Goal: Task Accomplishment & Management: Use online tool/utility

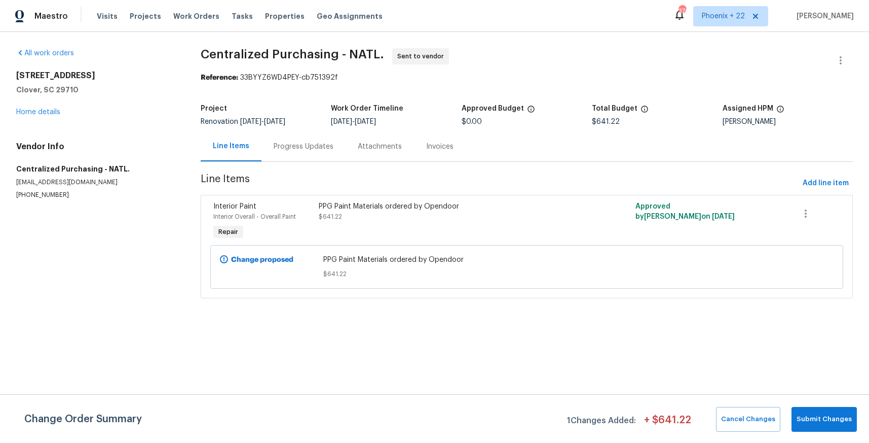
click at [745, 2] on div "Maestro Visits Projects Work Orders Tasks Properties Geo Assignments 370 [GEOGR…" at bounding box center [434, 16] width 869 height 32
click at [740, 14] on span "Phoenix + 22" at bounding box center [723, 16] width 43 height 10
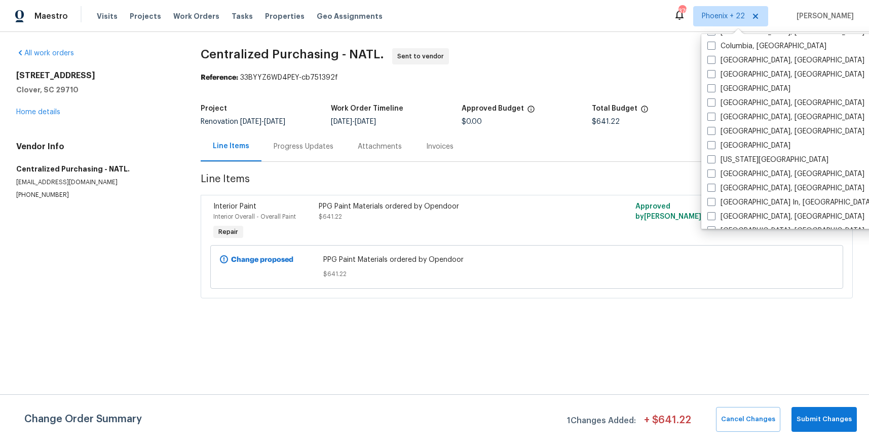
scroll to position [485, 0]
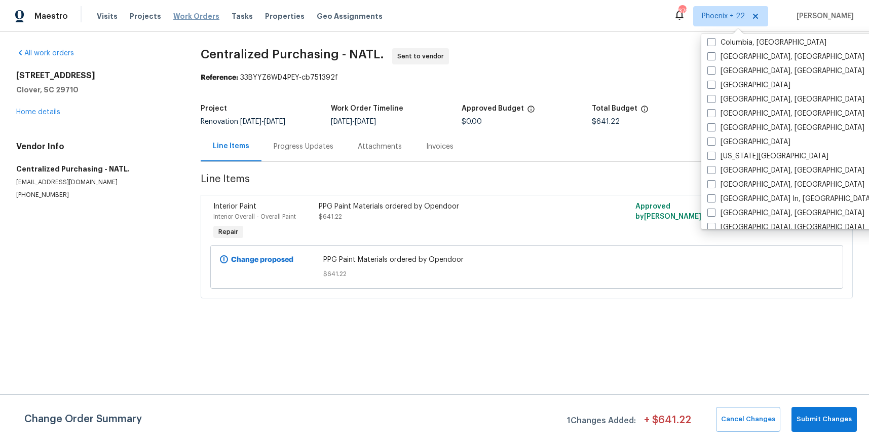
click at [203, 15] on span "Work Orders" at bounding box center [196, 16] width 46 height 10
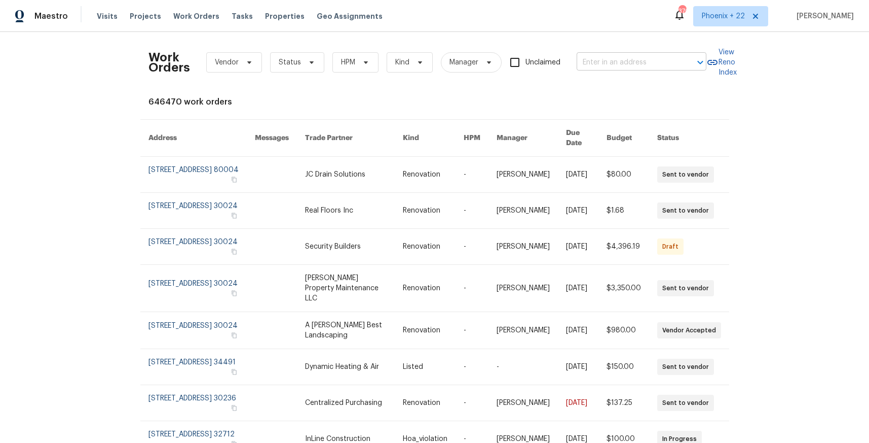
drag, startPoint x: 662, startPoint y: 41, endPoint x: 652, endPoint y: 61, distance: 22.2
click at [661, 45] on div "Work Orders Vendor Status HPM Kind Manager Unclaimed ​" at bounding box center [428, 62] width 558 height 45
click at [652, 61] on input "text" at bounding box center [627, 63] width 101 height 16
paste input "[STREET_ADDRESS]"
type input "[STREET_ADDRESS]"
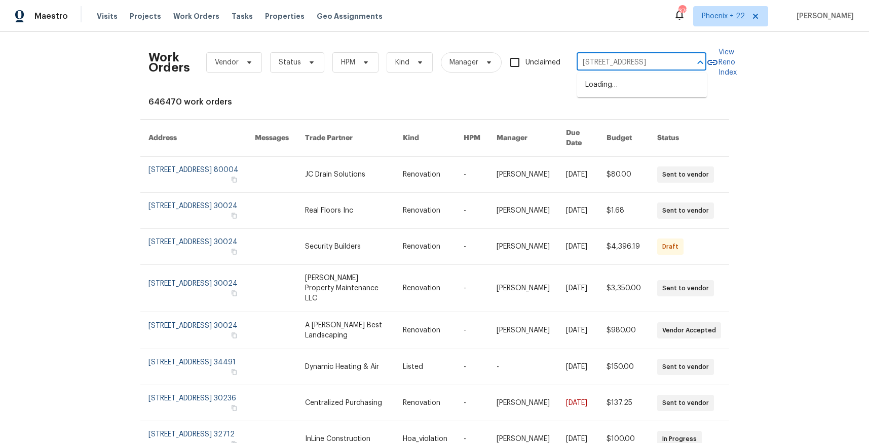
scroll to position [0, 16]
click at [632, 84] on li "[STREET_ADDRESS]" at bounding box center [642, 85] width 130 height 17
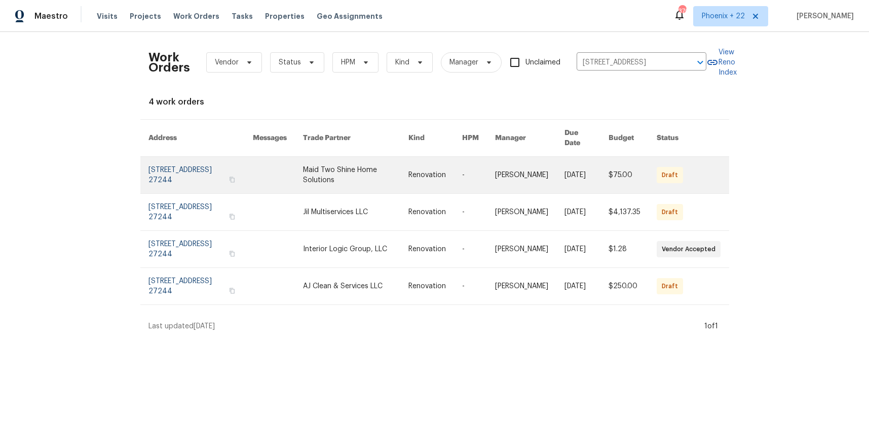
click at [334, 180] on link at bounding box center [355, 175] width 105 height 37
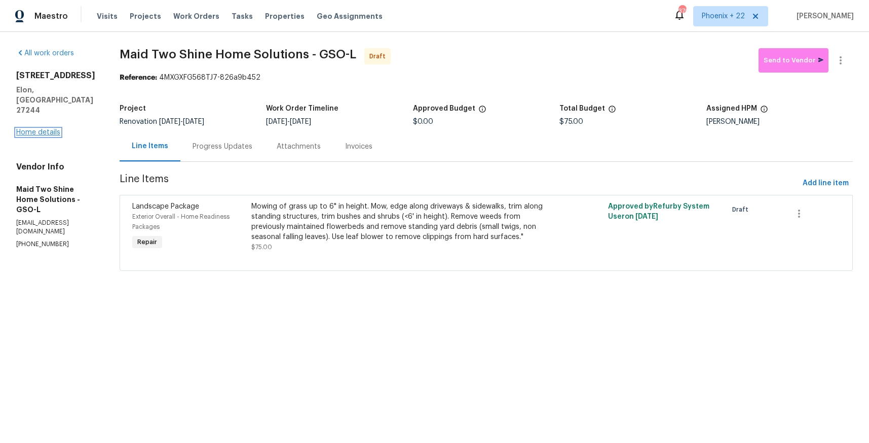
click at [32, 129] on link "Home details" at bounding box center [38, 132] width 44 height 7
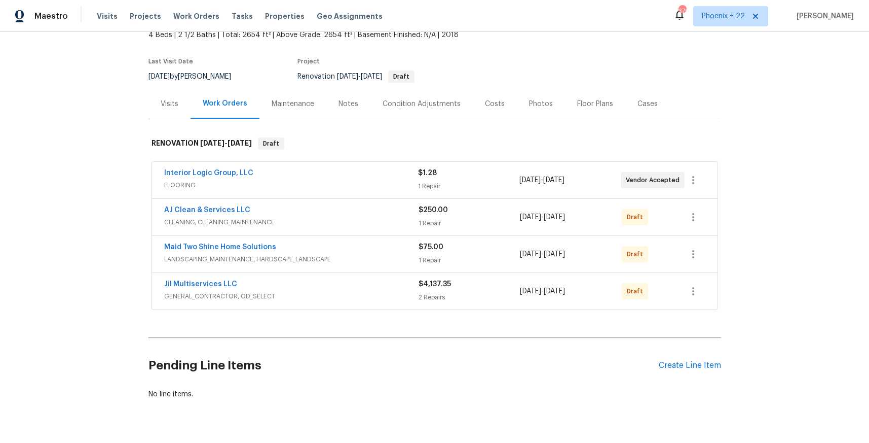
scroll to position [78, 0]
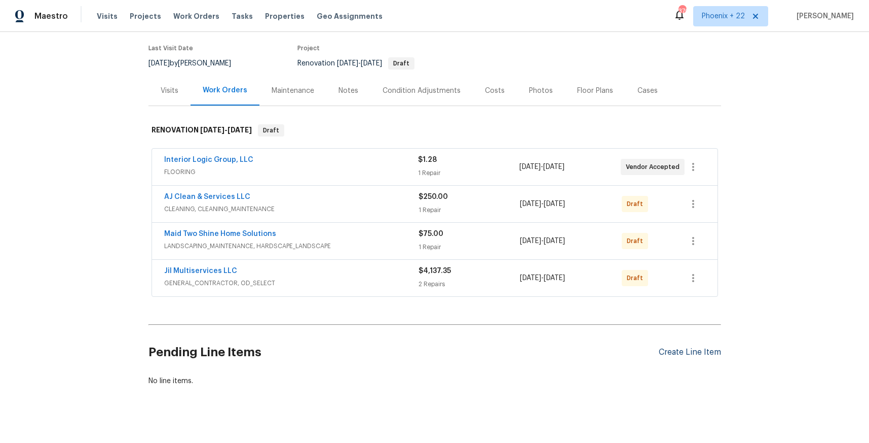
click at [710, 349] on div "Create Line Item" at bounding box center [690, 352] width 62 height 10
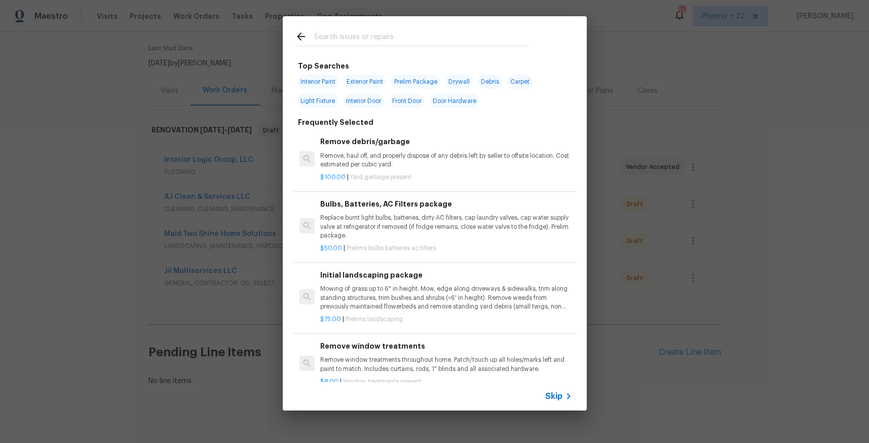
click at [426, 41] on input "text" at bounding box center [421, 37] width 215 height 15
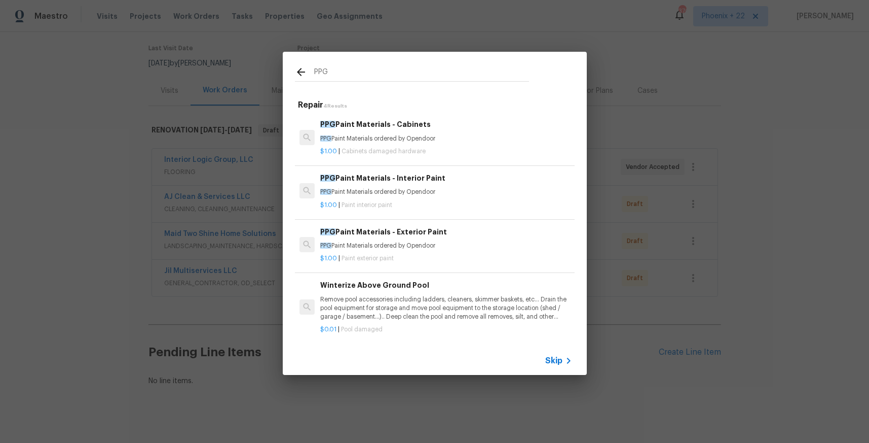
type input "PPG"
click at [473, 207] on p "$1.00 | Paint interior paint" at bounding box center [445, 205] width 251 height 9
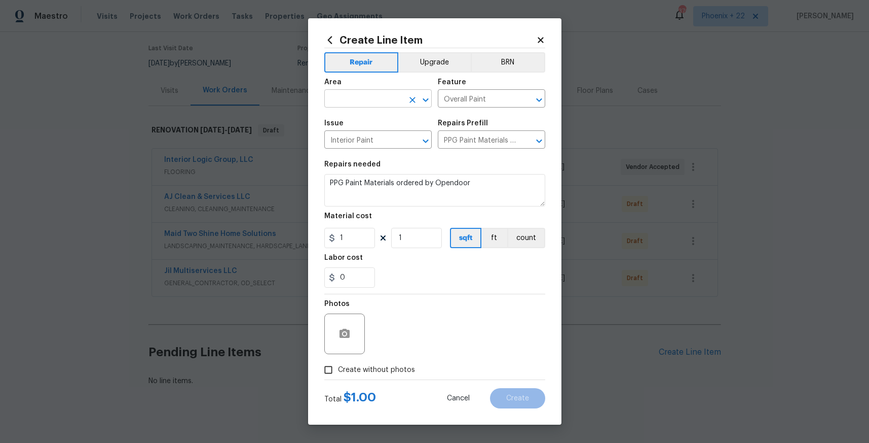
drag, startPoint x: 371, startPoint y: 107, endPoint x: 367, endPoint y: 100, distance: 8.0
click at [368, 104] on input "text" at bounding box center [363, 100] width 79 height 16
click at [367, 100] on input "text" at bounding box center [363, 100] width 79 height 16
click at [379, 141] on li "Interior Overall" at bounding box center [377, 138] width 107 height 17
type input "Interior Overall"
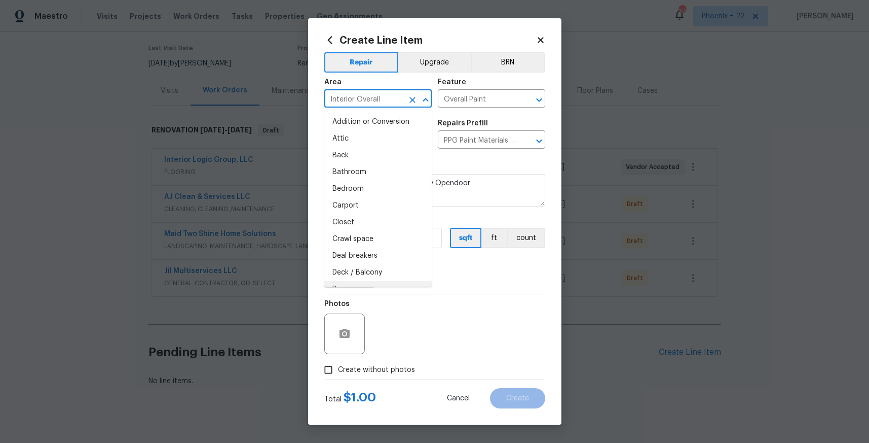
click at [465, 307] on div "Photos" at bounding box center [434, 327] width 221 height 66
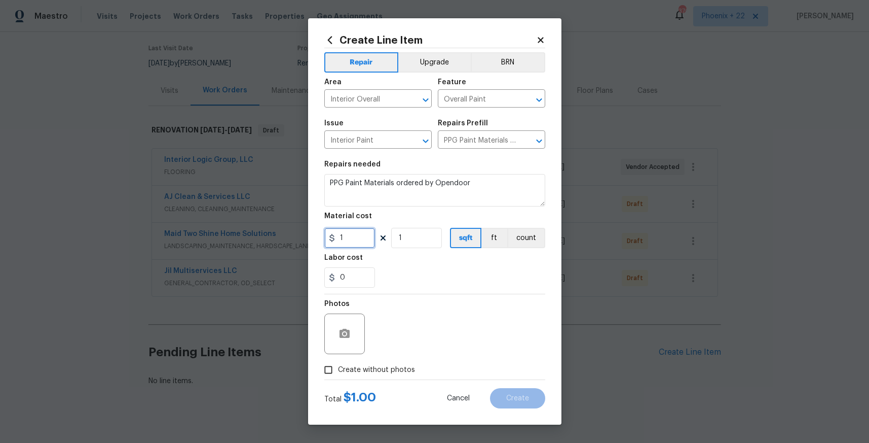
drag, startPoint x: 351, startPoint y: 239, endPoint x: 344, endPoint y: 236, distance: 7.3
click at [347, 237] on input "1" at bounding box center [349, 238] width 51 height 20
click at [335, 235] on div "1" at bounding box center [349, 238] width 51 height 20
type input "425.8"
click at [403, 361] on label "Create without photos" at bounding box center [367, 369] width 96 height 19
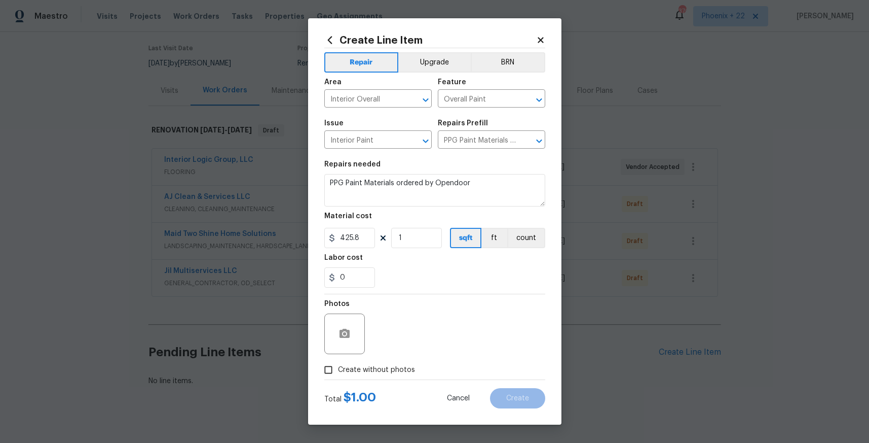
click at [338, 361] on input "Create without photos" at bounding box center [328, 369] width 19 height 19
checkbox input "true"
click at [427, 343] on textarea at bounding box center [459, 333] width 172 height 41
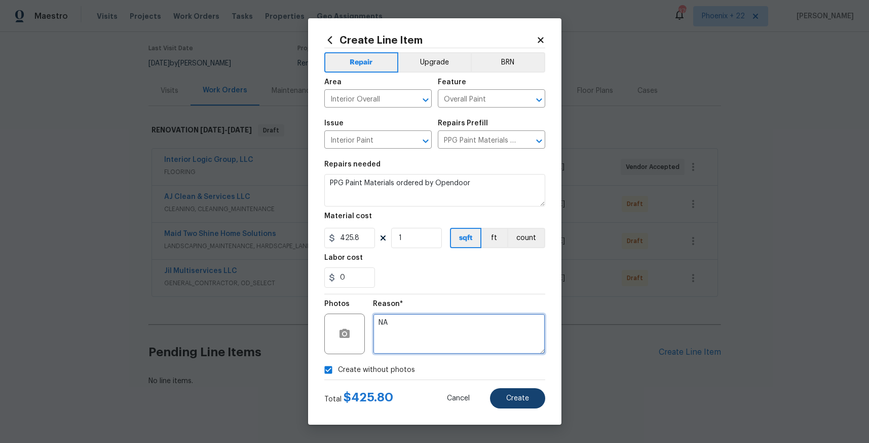
type textarea "NA"
click at [520, 403] on button "Create" at bounding box center [517, 398] width 55 height 20
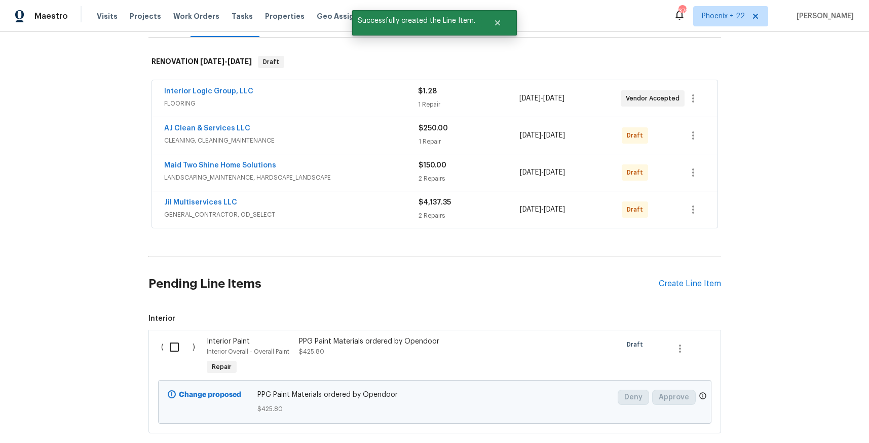
scroll to position [206, 0]
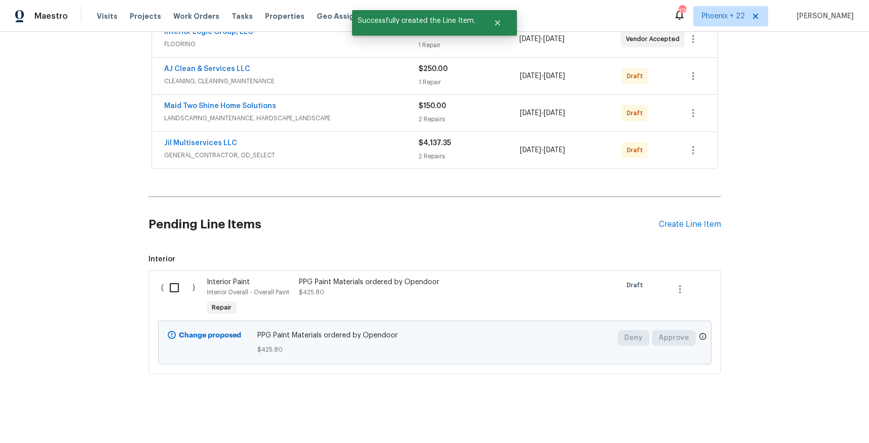
drag, startPoint x: 193, startPoint y: 285, endPoint x: 182, endPoint y: 285, distance: 11.2
click at [187, 285] on div "( )" at bounding box center [181, 297] width 46 height 47
drag, startPoint x: 179, startPoint y: 284, endPoint x: 524, endPoint y: 379, distance: 358.0
click at [181, 285] on input "checkbox" at bounding box center [178, 287] width 29 height 21
checkbox input "true"
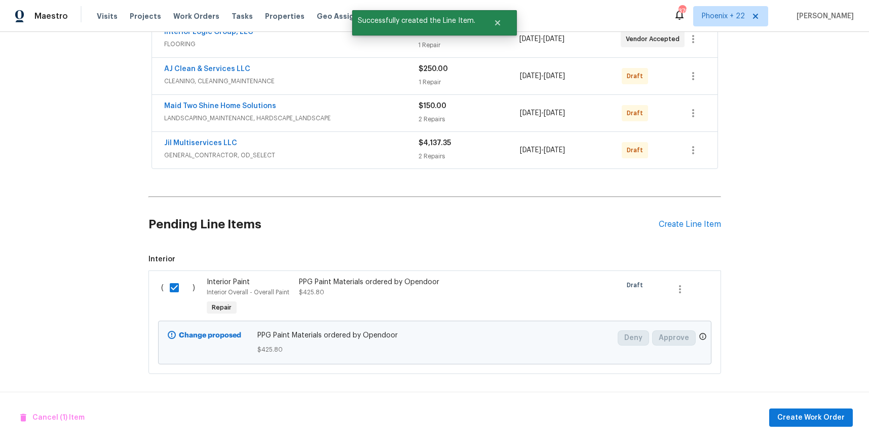
drag, startPoint x: 803, startPoint y: 431, endPoint x: 801, endPoint y: 422, distance: 9.8
click at [802, 429] on div "Cancel (1) Item Create Work Order" at bounding box center [434, 417] width 869 height 52
click at [800, 417] on span "Create Work Order" at bounding box center [811, 417] width 67 height 13
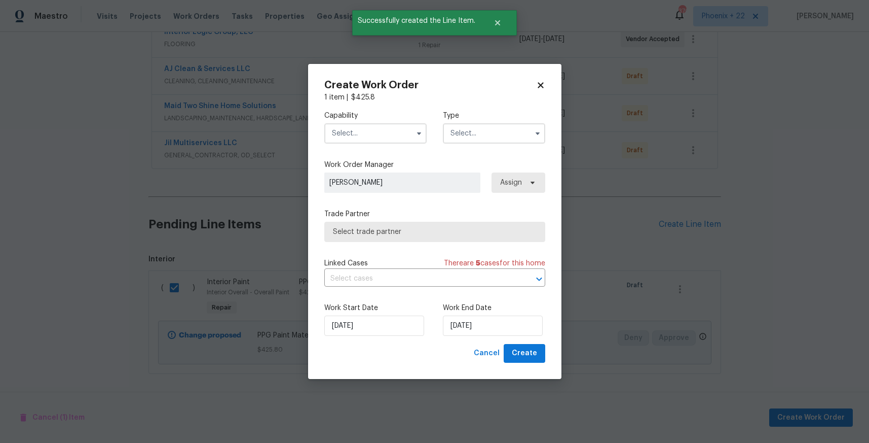
click at [401, 127] on input "text" at bounding box center [375, 133] width 102 height 20
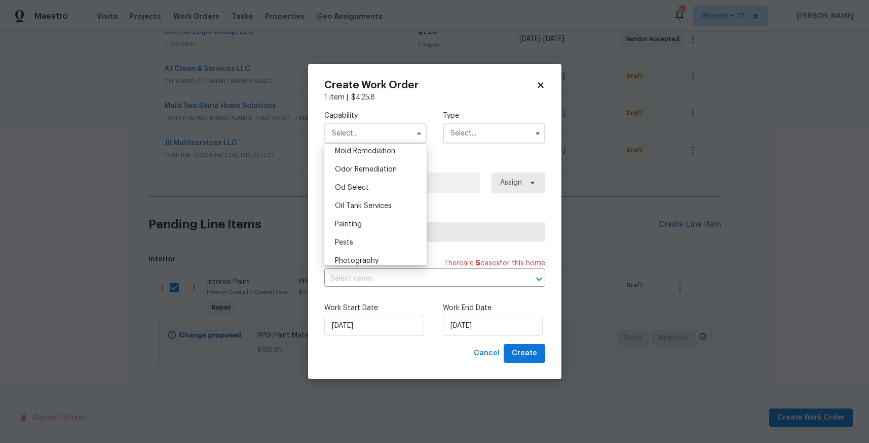
scroll to position [785, 0]
click at [377, 217] on div "Painting" at bounding box center [375, 222] width 97 height 18
type input "Painting"
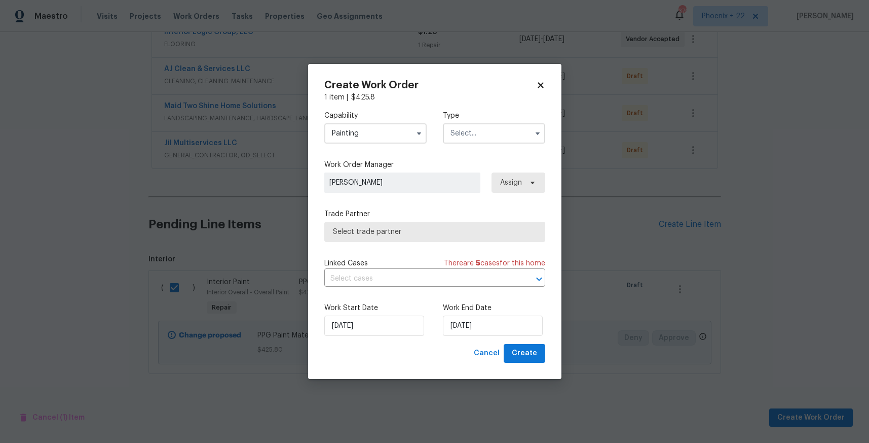
drag, startPoint x: 454, startPoint y: 144, endPoint x: 465, endPoint y: 135, distance: 15.1
click at [454, 144] on div "Capability Painting Type" at bounding box center [434, 126] width 221 height 49
click at [467, 137] on input "text" at bounding box center [494, 133] width 102 height 20
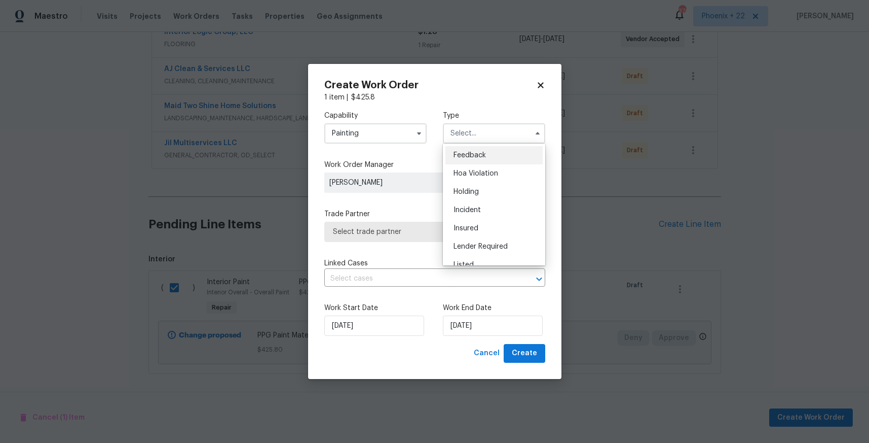
scroll to position [230, 0]
click at [486, 177] on span "Renovation" at bounding box center [473, 180] width 38 height 7
type input "Renovation"
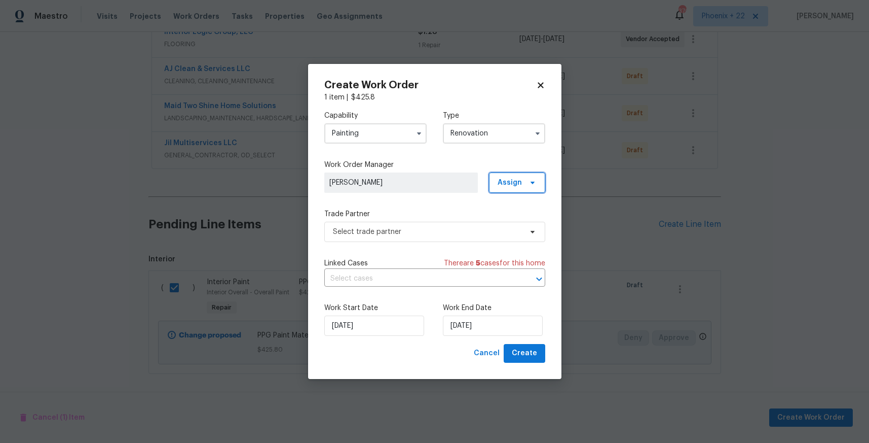
click at [511, 183] on span "Assign" at bounding box center [510, 182] width 24 height 10
click at [510, 223] on div "Assign to me" at bounding box center [519, 226] width 44 height 10
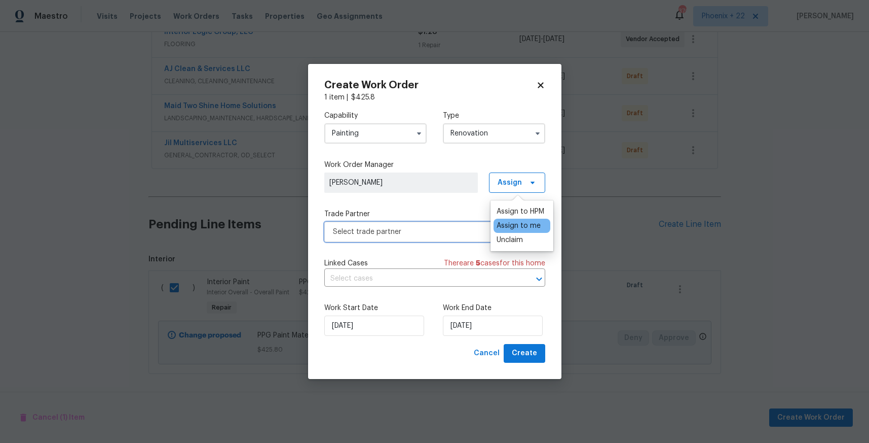
click at [429, 237] on span "Select trade partner" at bounding box center [434, 232] width 221 height 20
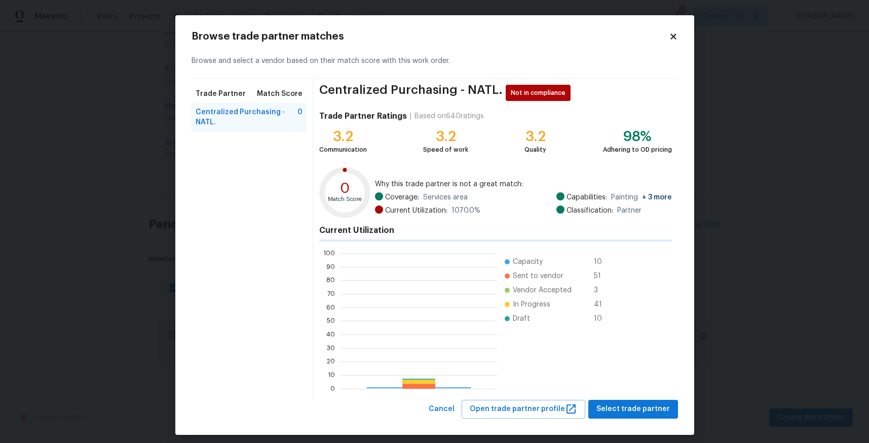
scroll to position [142, 157]
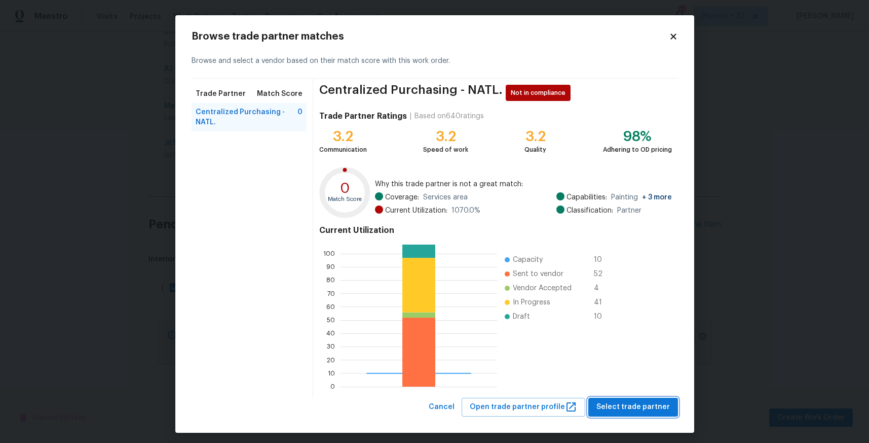
click at [628, 408] on span "Select trade partner" at bounding box center [634, 407] width 74 height 13
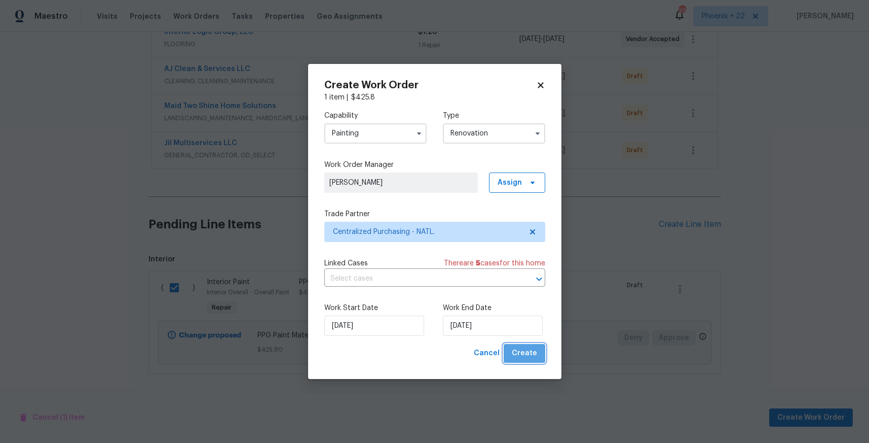
click at [533, 352] on span "Create" at bounding box center [524, 353] width 25 height 13
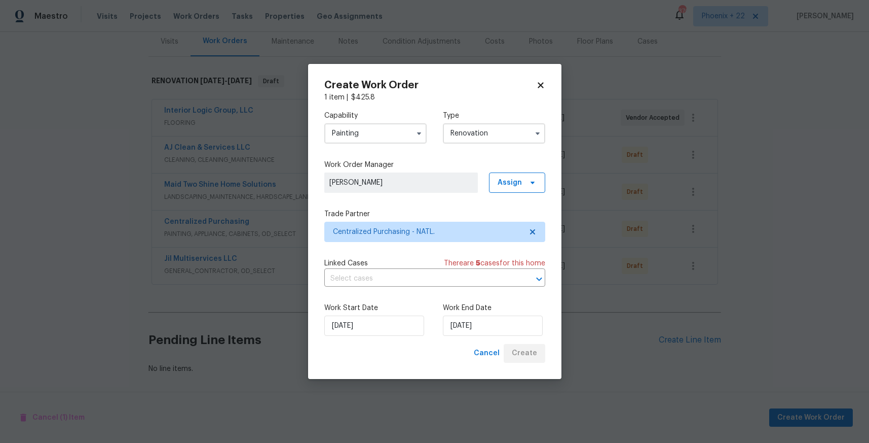
scroll to position [127, 0]
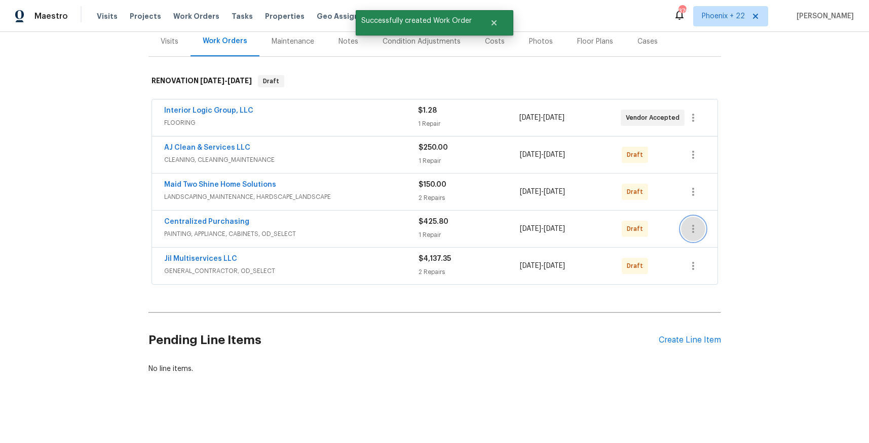
click at [702, 227] on button "button" at bounding box center [693, 228] width 24 height 24
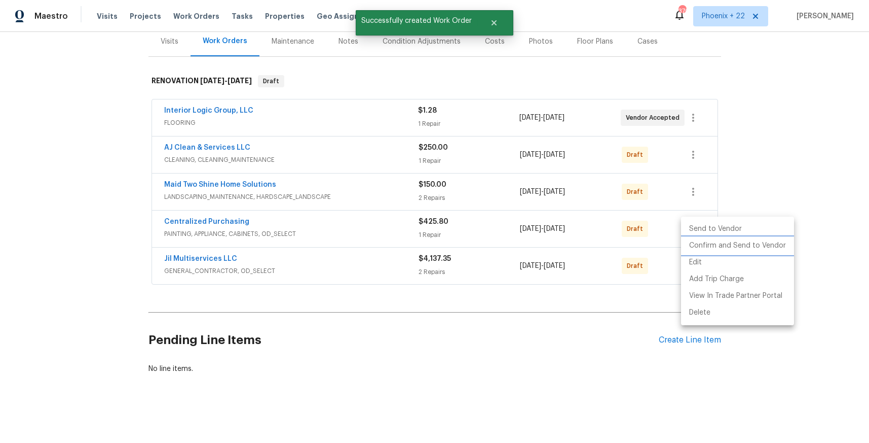
click at [703, 238] on li "Confirm and Send to Vendor" at bounding box center [737, 245] width 113 height 17
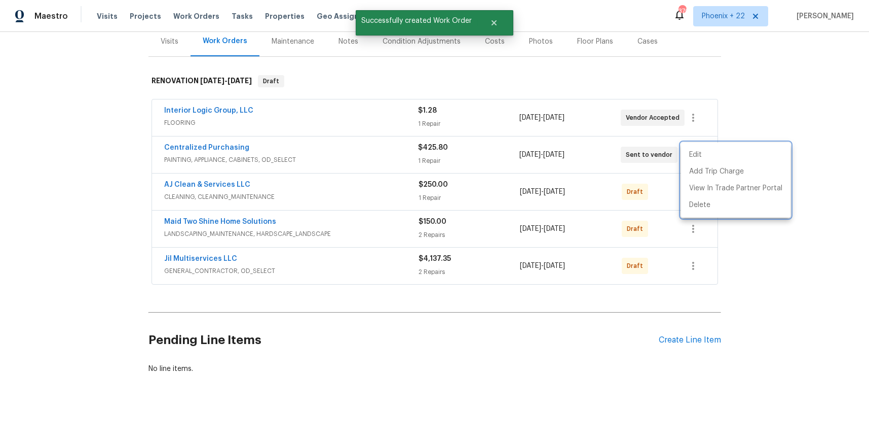
drag, startPoint x: 261, startPoint y: 146, endPoint x: 241, endPoint y: 147, distance: 19.8
click at [253, 146] on div at bounding box center [434, 221] width 869 height 443
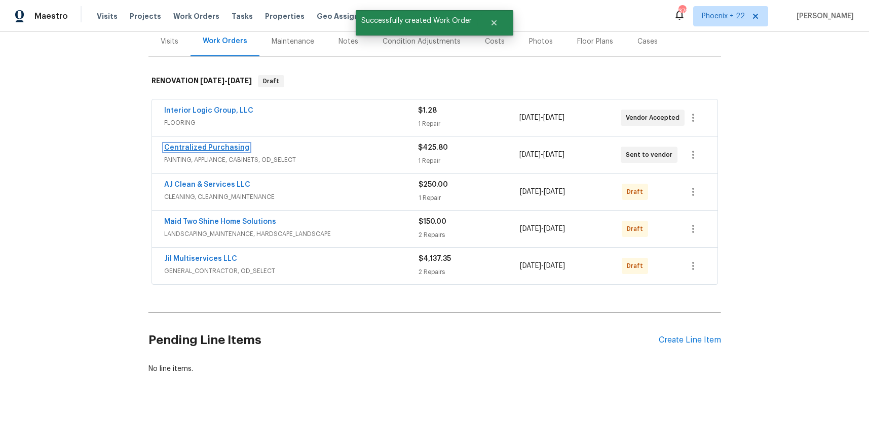
click at [236, 147] on link "Centralized Purchasing" at bounding box center [206, 147] width 85 height 7
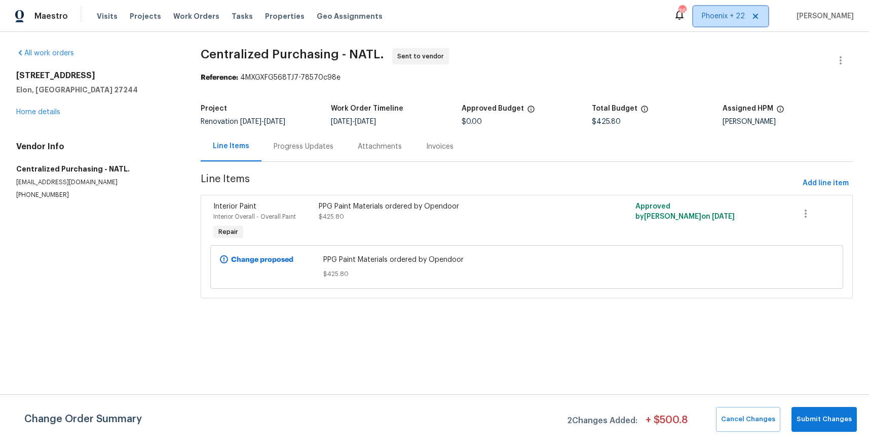
drag, startPoint x: 741, startPoint y: 20, endPoint x: 734, endPoint y: 31, distance: 13.0
click at [740, 20] on span "Phoenix + 22" at bounding box center [723, 16] width 43 height 10
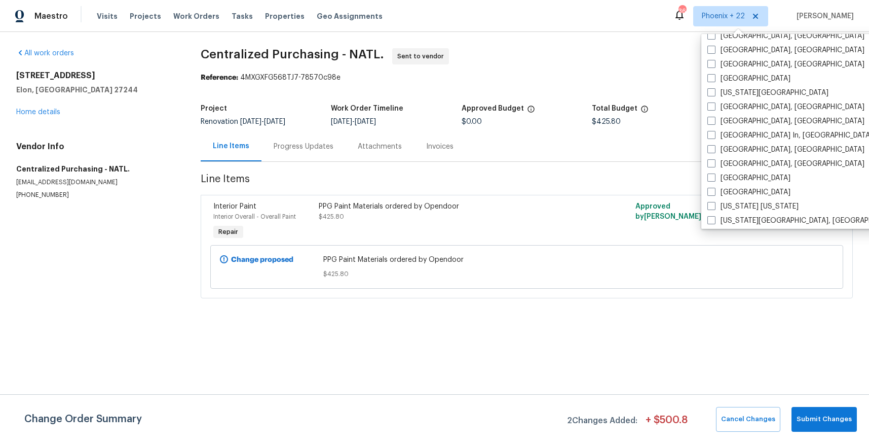
scroll to position [567, 0]
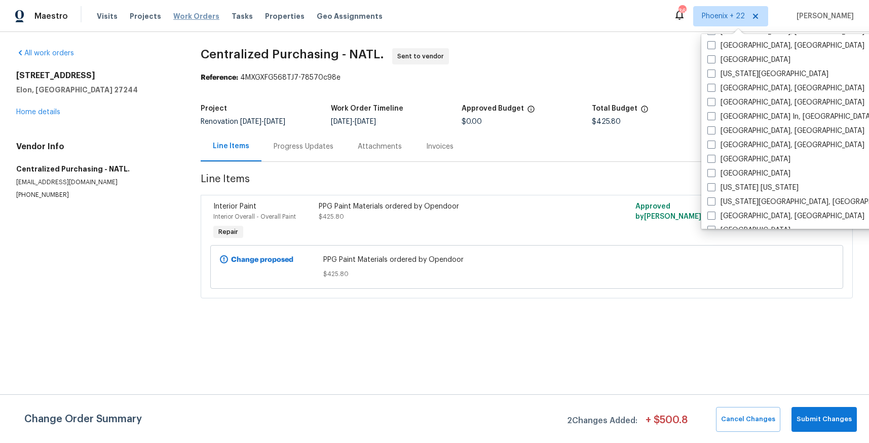
click at [193, 20] on span "Work Orders" at bounding box center [196, 16] width 46 height 10
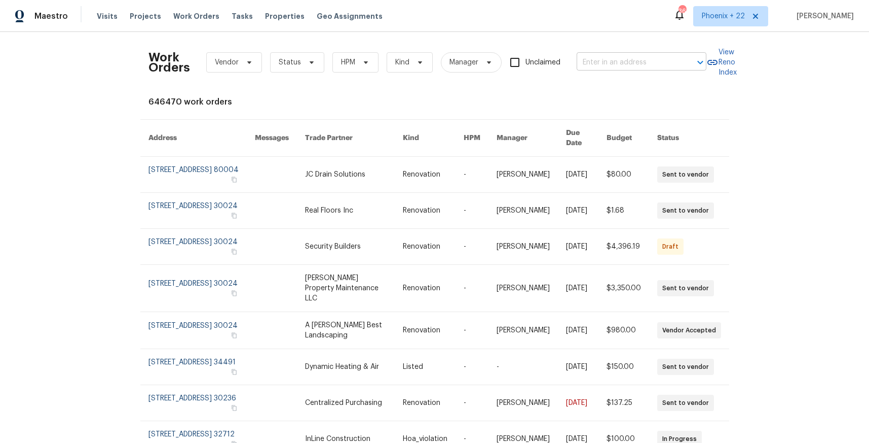
click at [629, 57] on input "text" at bounding box center [627, 63] width 101 height 16
paste input "[STREET_ADDRESS]"
type input "[STREET_ADDRESS]"
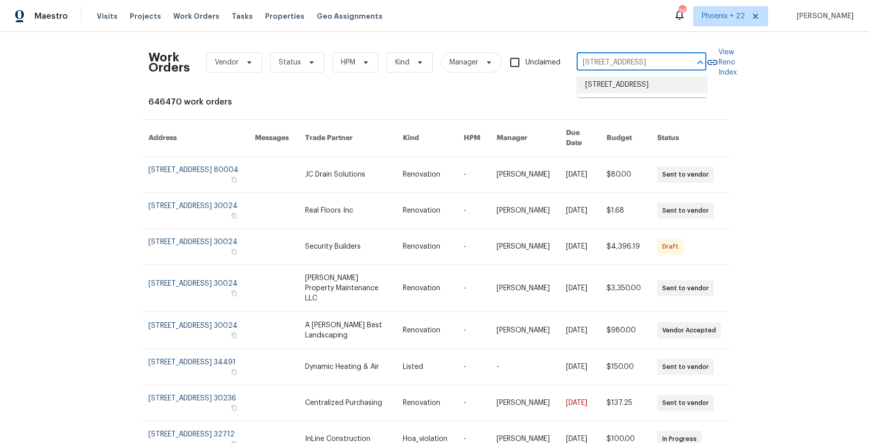
click at [630, 88] on li "[STREET_ADDRESS]" at bounding box center [642, 85] width 130 height 17
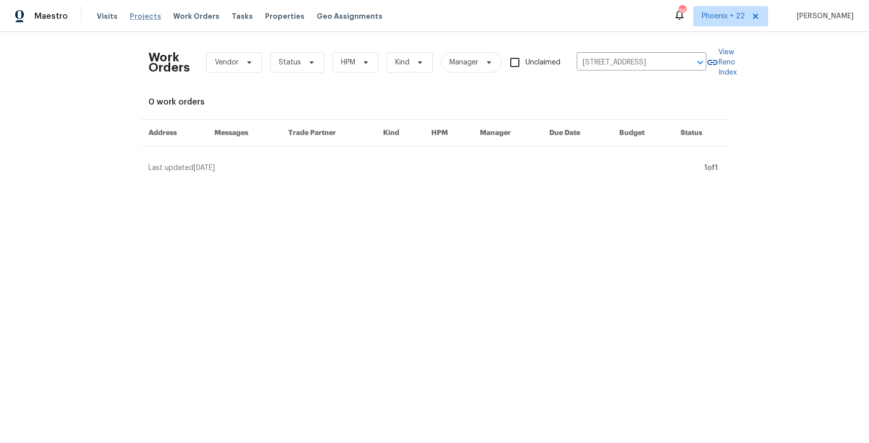
click at [150, 15] on span "Projects" at bounding box center [145, 16] width 31 height 10
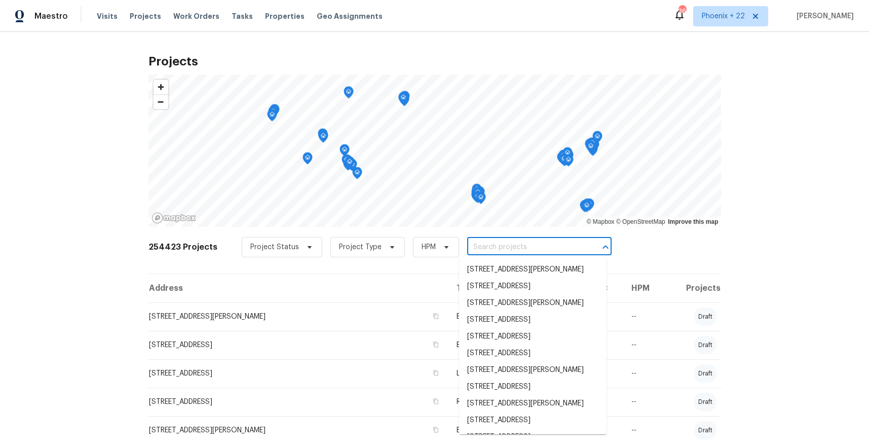
click at [496, 241] on input "text" at bounding box center [525, 247] width 116 height 16
paste input "[STREET_ADDRESS]"
type input "[STREET_ADDRESS]"
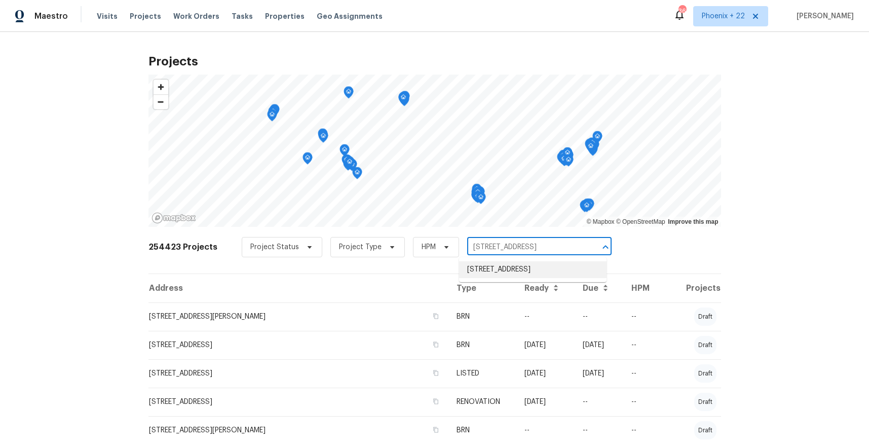
click at [506, 265] on li "[STREET_ADDRESS]" at bounding box center [533, 269] width 148 height 17
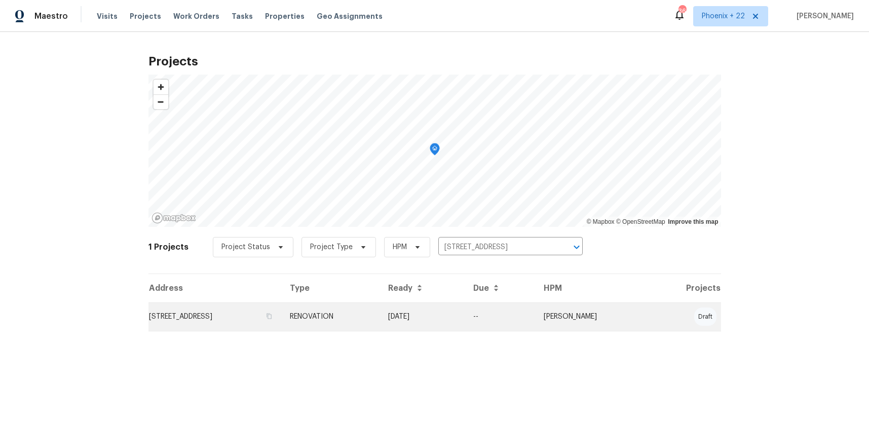
click at [282, 319] on td "[STREET_ADDRESS]" at bounding box center [215, 316] width 133 height 28
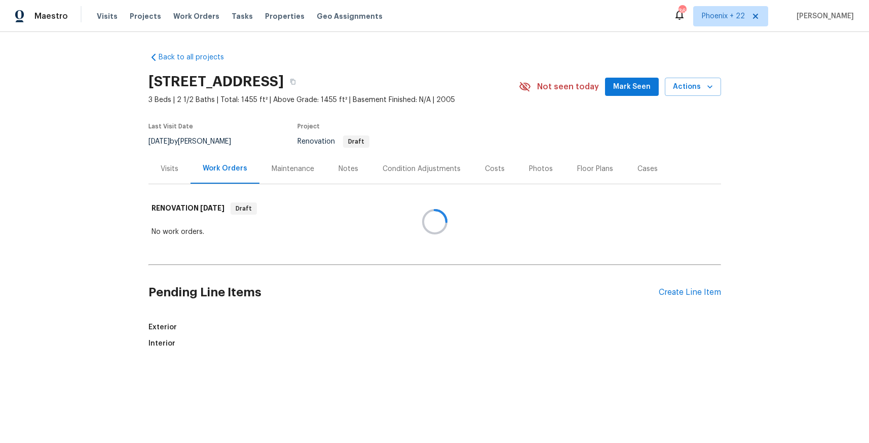
click at [685, 235] on div at bounding box center [434, 221] width 869 height 443
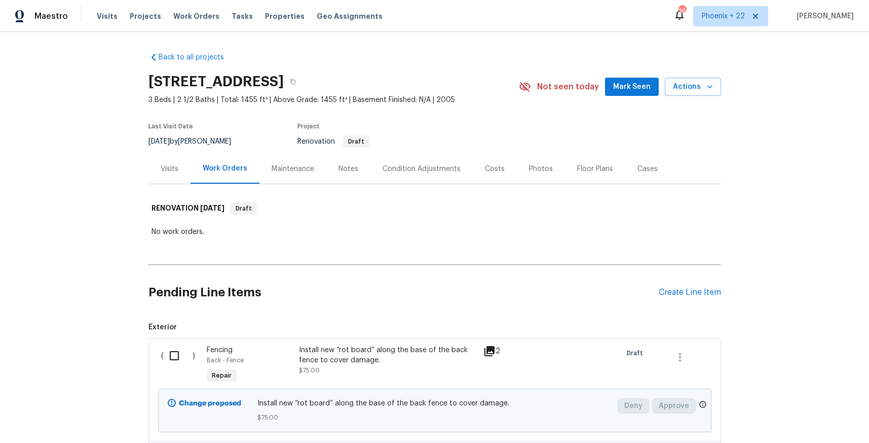
click at [681, 285] on div "Pending Line Items Create Line Item" at bounding box center [435, 292] width 573 height 47
click at [682, 289] on div "Create Line Item" at bounding box center [690, 292] width 62 height 10
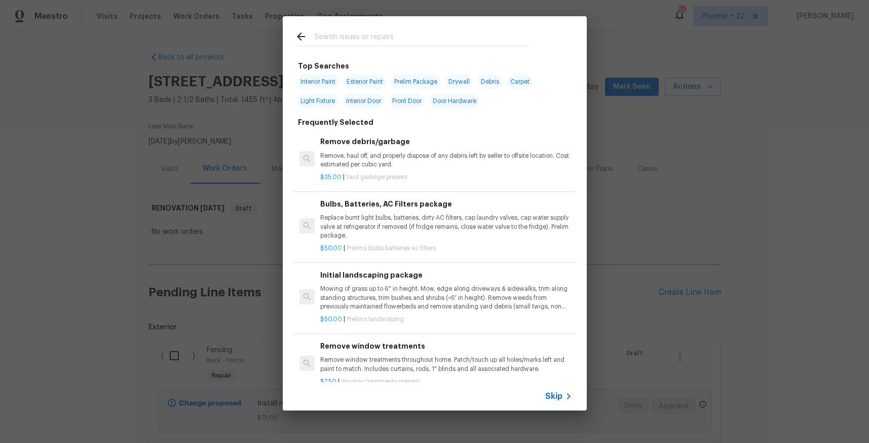
click at [423, 37] on input "text" at bounding box center [421, 37] width 215 height 15
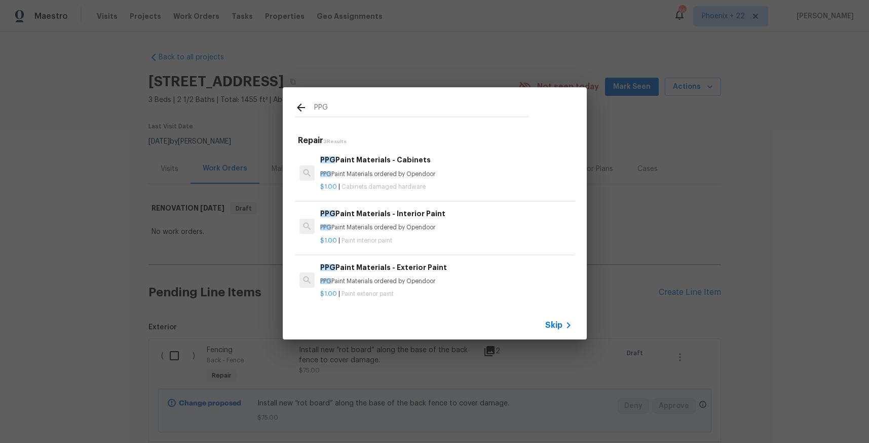
type input "PPG"
click at [486, 199] on div "PPG Paint Materials - Interior Paint PPG Paint Materials ordered by Opendoor $1…" at bounding box center [435, 226] width 283 height 57
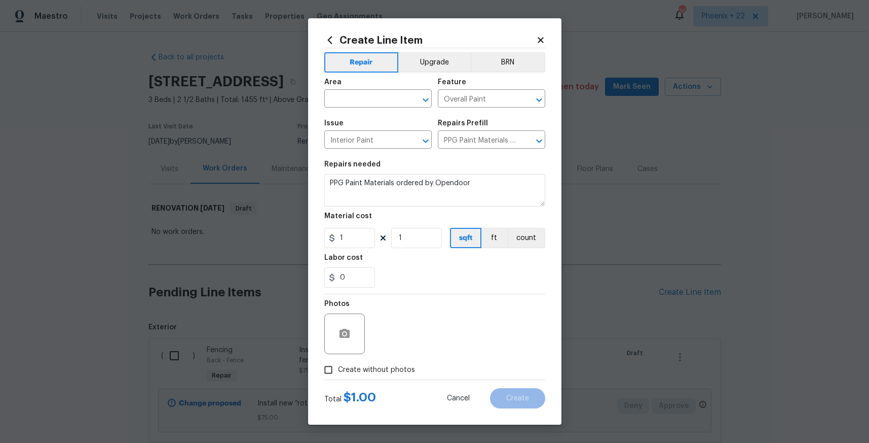
click at [333, 41] on icon at bounding box center [329, 39] width 11 height 11
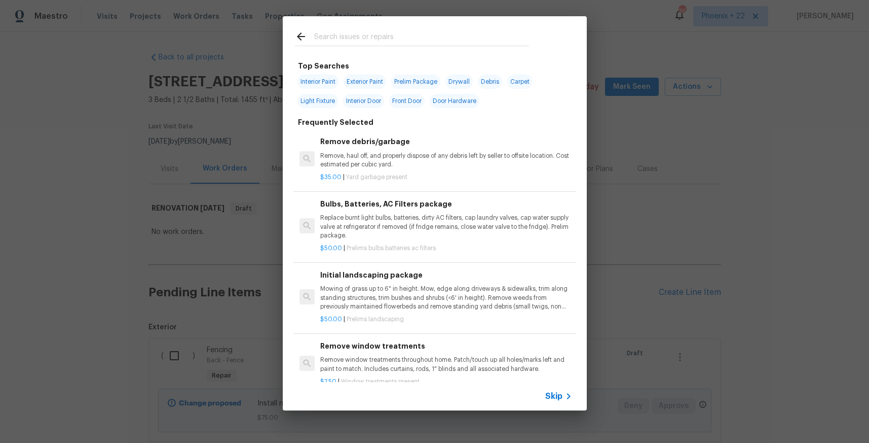
click at [353, 65] on div "Top Searches Interior Paint Exterior Paint Prelim Package Drywall Debris Carpet…" at bounding box center [435, 422] width 280 height 725
click at [349, 37] on input "text" at bounding box center [421, 37] width 215 height 15
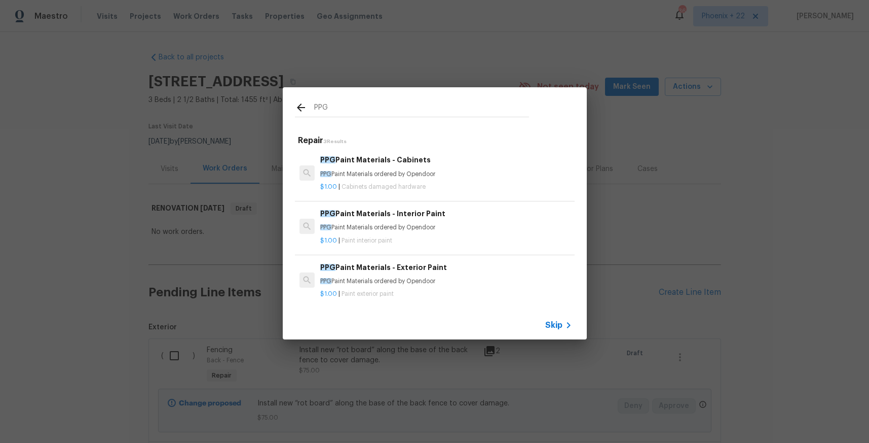
type input "PPG"
click at [450, 228] on p "PPG Paint Materials ordered by Opendoor" at bounding box center [445, 227] width 251 height 9
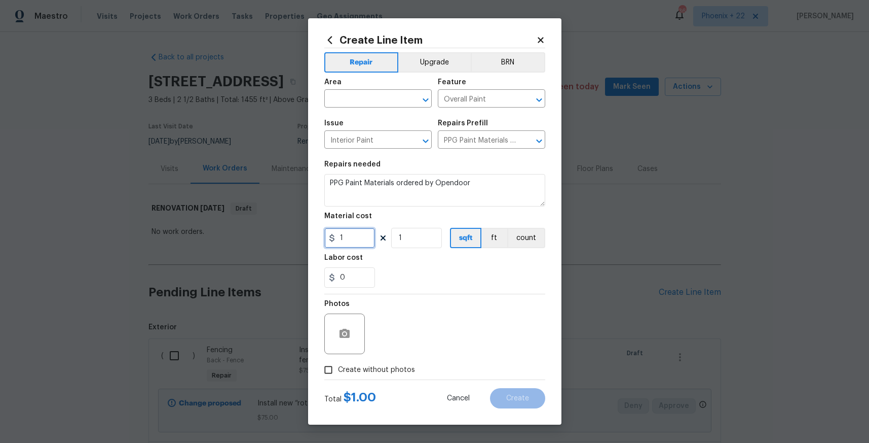
click at [373, 233] on input "1" at bounding box center [349, 238] width 51 height 20
drag, startPoint x: 345, startPoint y: 239, endPoint x: 324, endPoint y: 238, distance: 20.3
click at [327, 238] on div "1" at bounding box center [349, 238] width 51 height 20
type input "495.9"
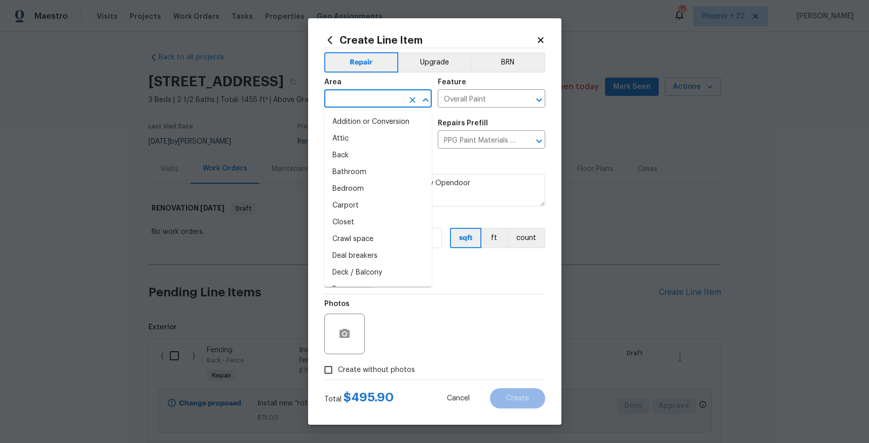
click at [349, 98] on input "text" at bounding box center [363, 100] width 79 height 16
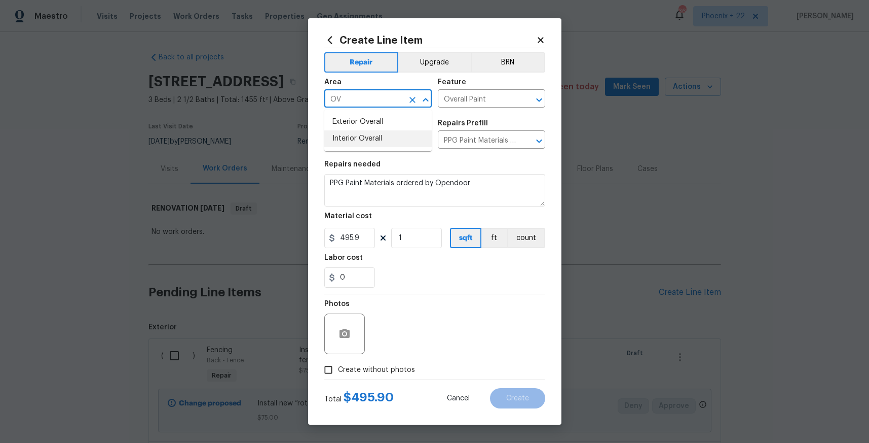
click at [347, 143] on li "Interior Overall" at bounding box center [377, 138] width 107 height 17
type input "Interior Overall"
click at [384, 368] on span "Create without photos" at bounding box center [376, 370] width 77 height 11
click at [338, 368] on input "Create without photos" at bounding box center [328, 369] width 19 height 19
checkbox input "true"
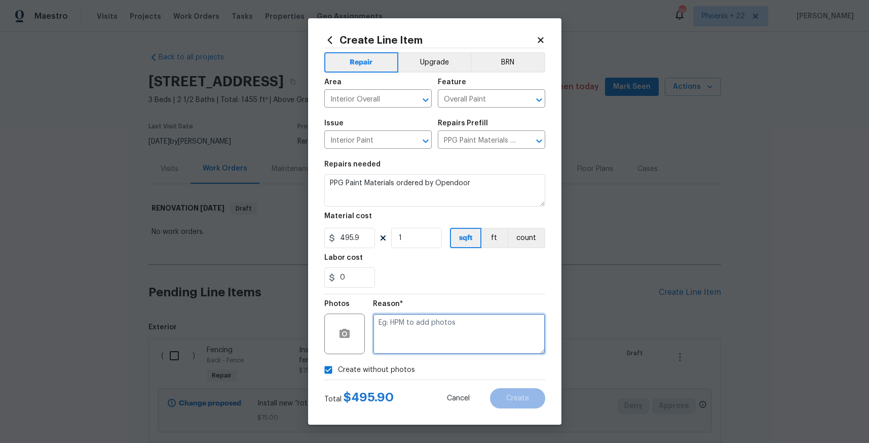
click at [397, 352] on textarea at bounding box center [459, 333] width 172 height 41
type textarea "NA"
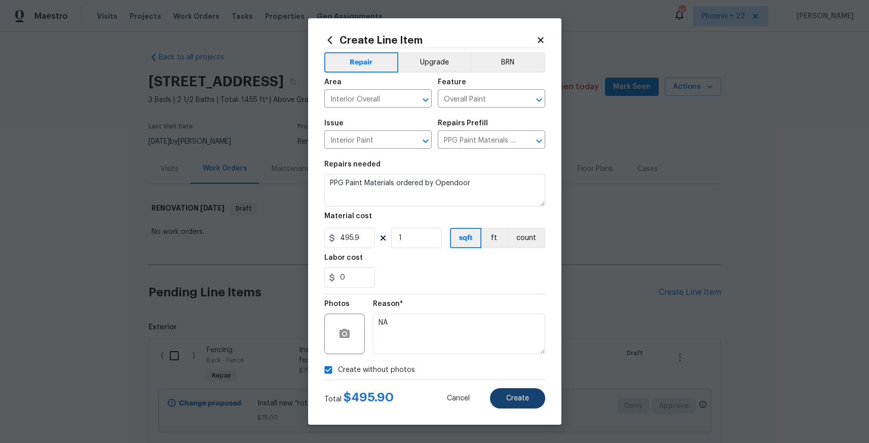
click at [496, 409] on div "Create Line Item Repair Upgrade BRN Area Interior Overall ​ Feature Overall Pai…" at bounding box center [434, 221] width 253 height 406
click at [501, 404] on button "Create" at bounding box center [517, 398] width 55 height 20
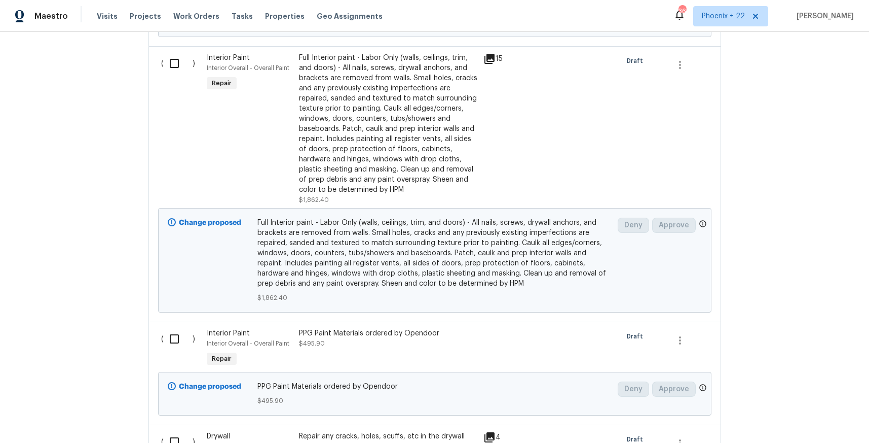
scroll to position [2621, 0]
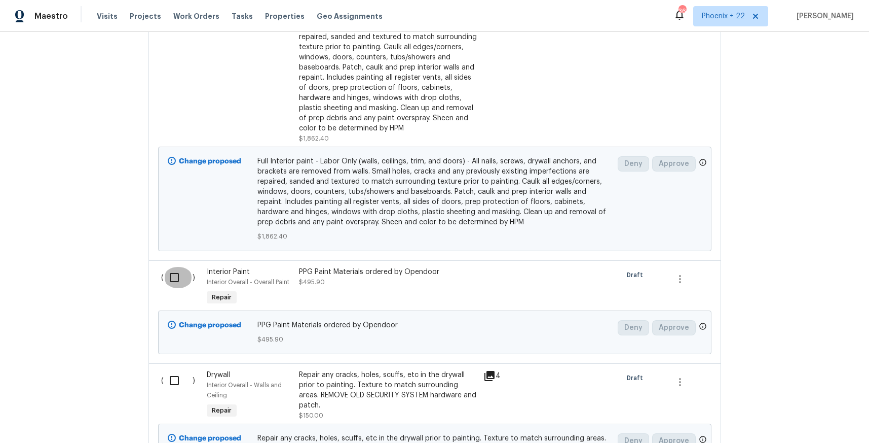
click at [170, 267] on input "checkbox" at bounding box center [178, 277] width 29 height 21
checkbox input "true"
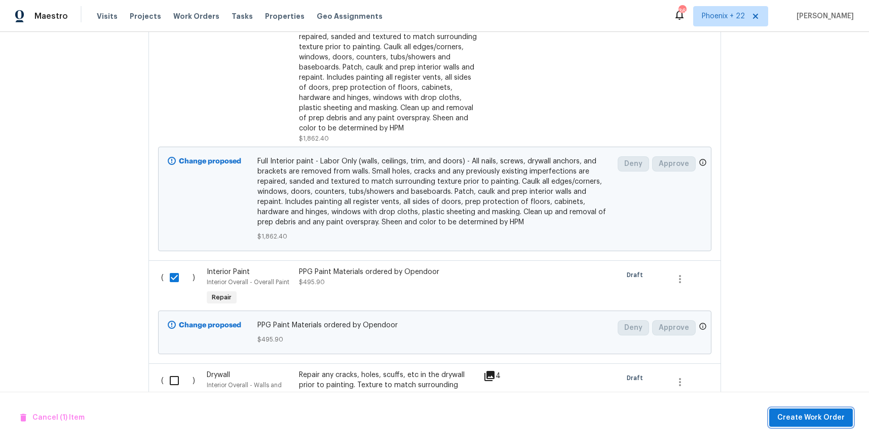
click at [833, 423] on button "Create Work Order" at bounding box center [812, 417] width 84 height 19
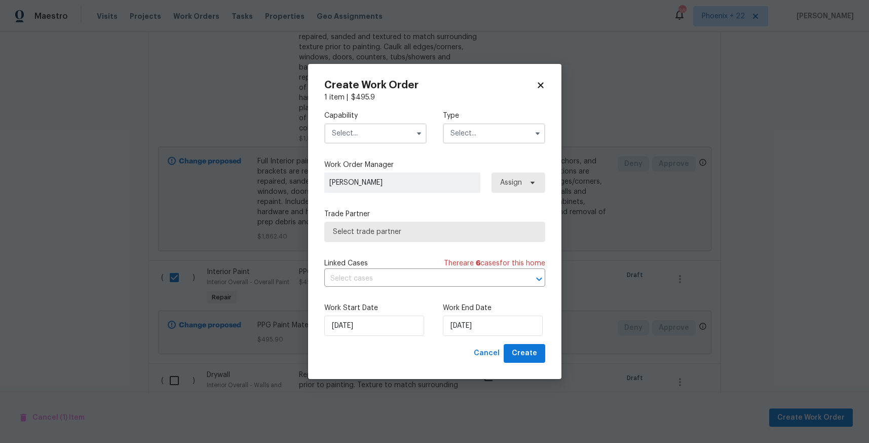
drag, startPoint x: 366, startPoint y: 130, endPoint x: 368, endPoint y: 136, distance: 6.6
click at [367, 132] on input "text" at bounding box center [375, 133] width 102 height 20
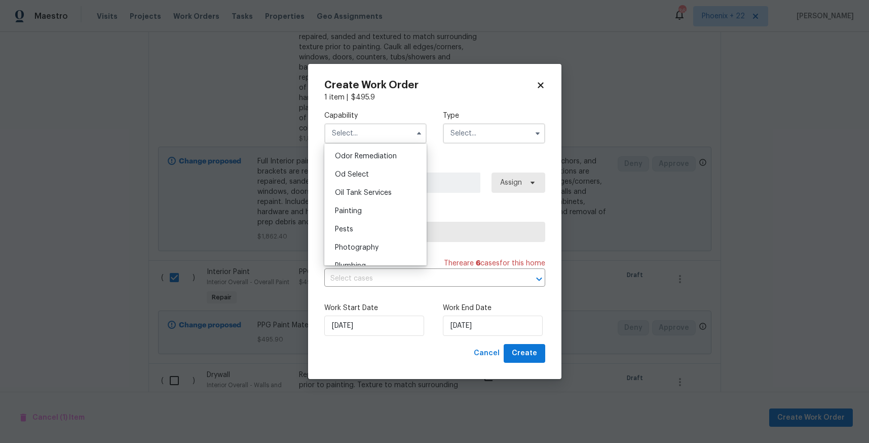
scroll to position [825, 0]
click at [385, 174] on div "Painting" at bounding box center [375, 182] width 97 height 18
type input "Painting"
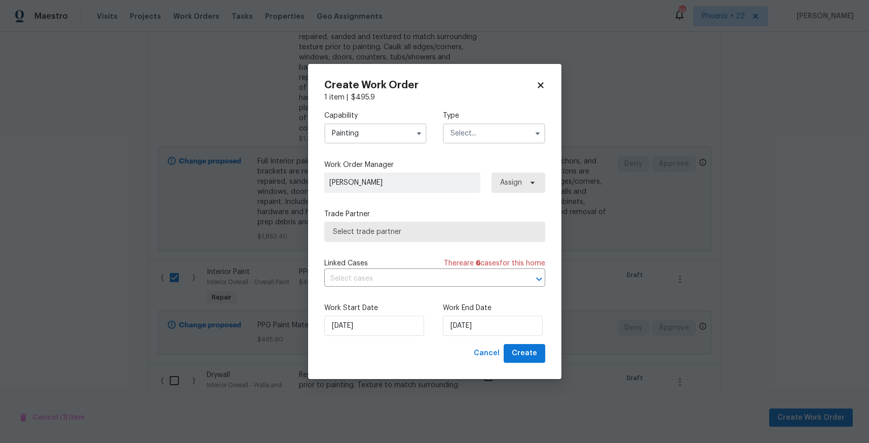
drag, startPoint x: 457, startPoint y: 134, endPoint x: 461, endPoint y: 140, distance: 7.3
click at [458, 134] on input "text" at bounding box center [494, 133] width 102 height 20
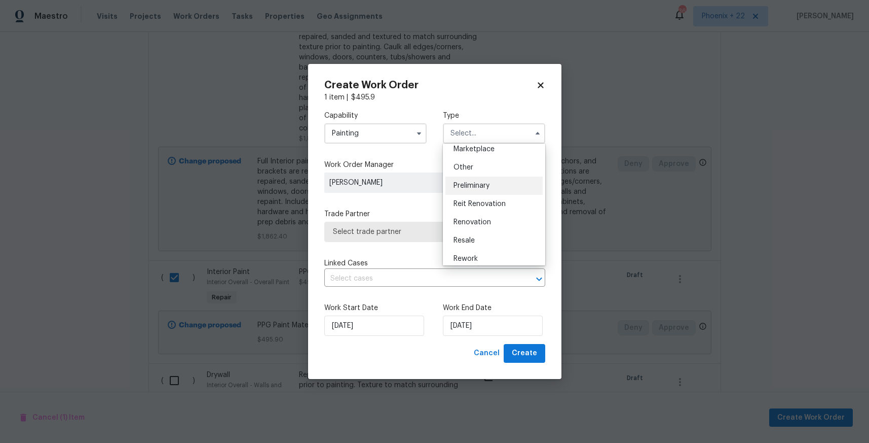
scroll to position [230, 0]
drag, startPoint x: 481, startPoint y: 179, endPoint x: 496, endPoint y: 181, distance: 14.8
click at [481, 179] on span "Renovation" at bounding box center [473, 180] width 38 height 7
type input "Renovation"
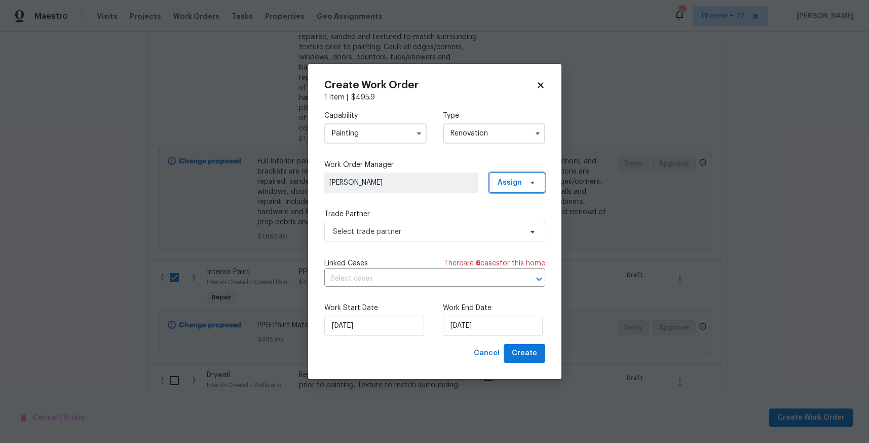
drag, startPoint x: 505, startPoint y: 176, endPoint x: 512, endPoint y: 198, distance: 22.3
click at [505, 176] on span "Assign" at bounding box center [517, 182] width 56 height 20
click at [515, 223] on div "Assign to me" at bounding box center [519, 226] width 44 height 10
click at [415, 244] on div "Capability Painting Type Renovation Work Order Manager [PERSON_NAME] Assign Tra…" at bounding box center [434, 222] width 221 height 241
click at [412, 241] on span "Select trade partner" at bounding box center [434, 232] width 221 height 20
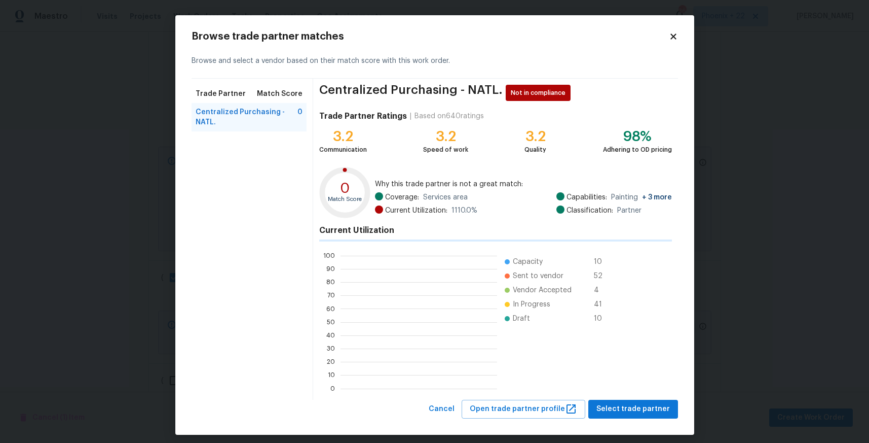
scroll to position [142, 157]
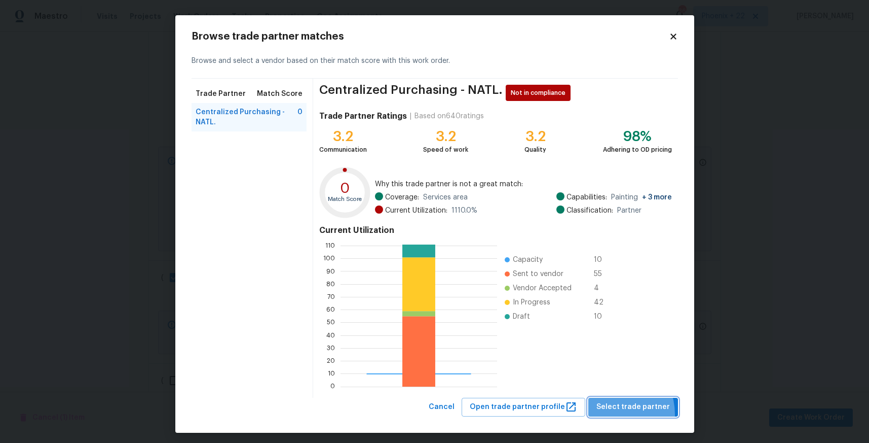
drag, startPoint x: 610, startPoint y: 414, endPoint x: 606, endPoint y: 408, distance: 7.5
click at [609, 414] on button "Select trade partner" at bounding box center [634, 406] width 90 height 19
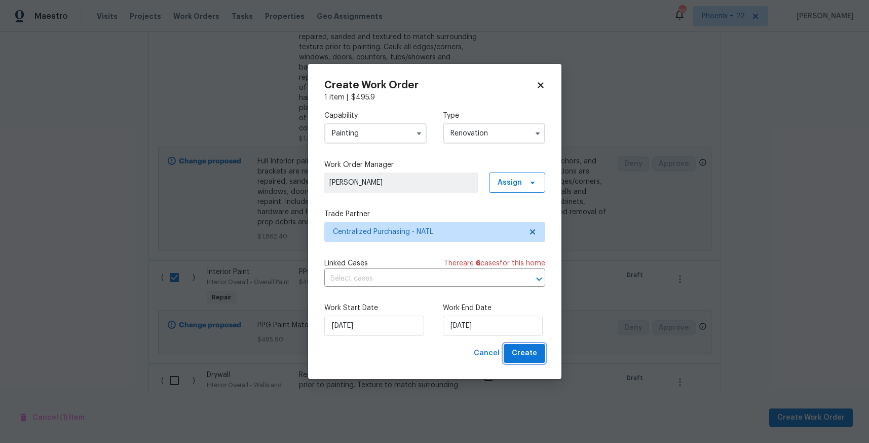
click at [513, 353] on button "Create" at bounding box center [525, 353] width 42 height 19
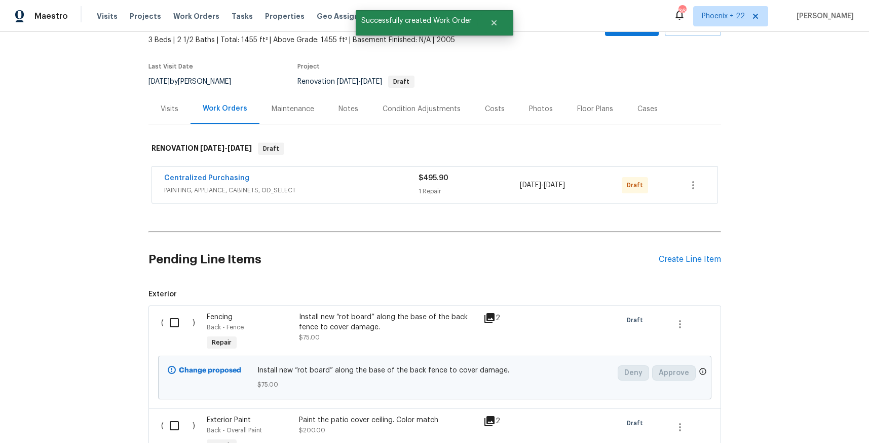
scroll to position [0, 0]
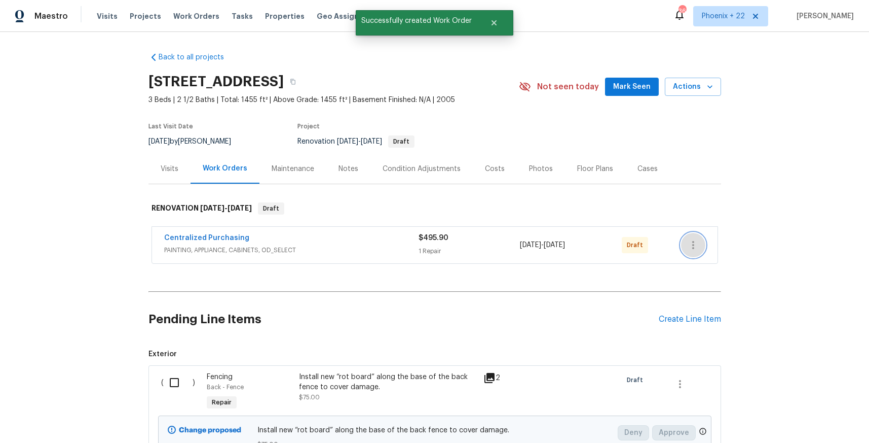
click at [700, 242] on button "button" at bounding box center [693, 245] width 24 height 24
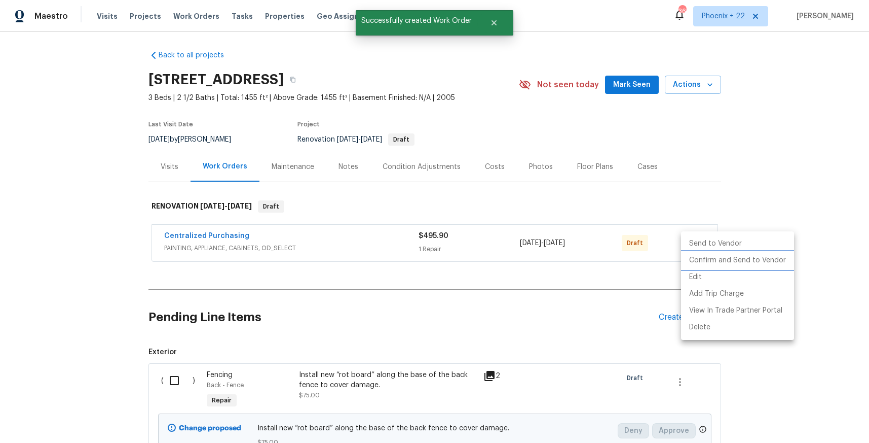
click at [698, 259] on li "Confirm and Send to Vendor" at bounding box center [737, 260] width 113 height 17
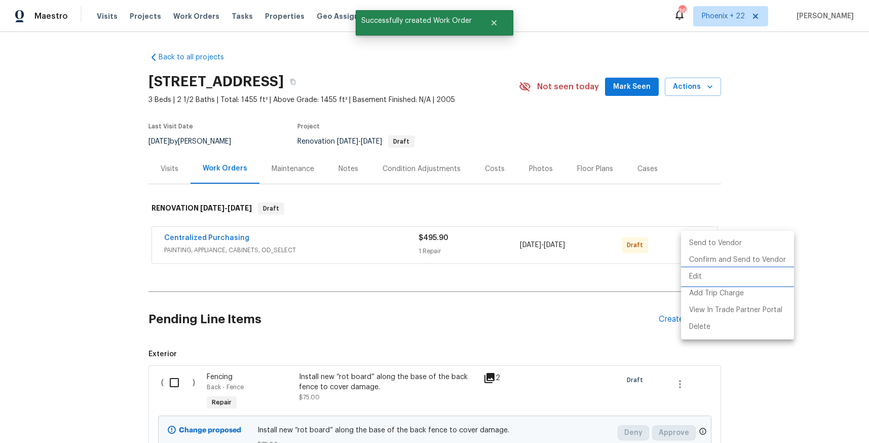
scroll to position [1, 0]
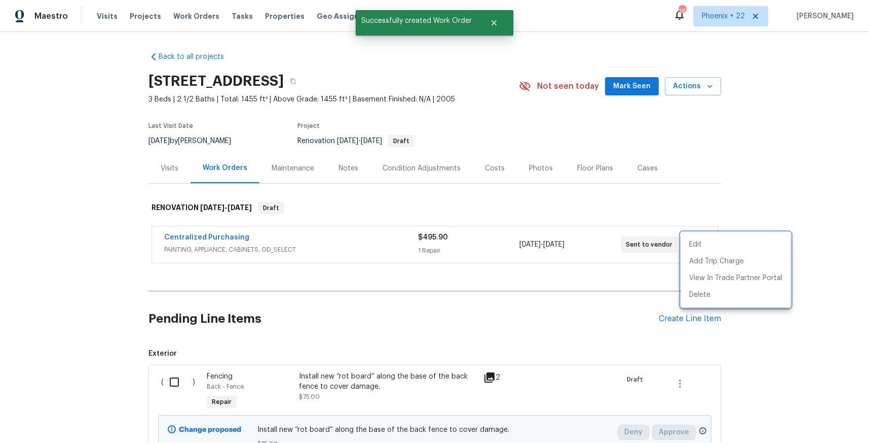
drag, startPoint x: 151, startPoint y: 251, endPoint x: 155, endPoint y: 244, distance: 8.6
click at [151, 251] on div at bounding box center [434, 221] width 869 height 443
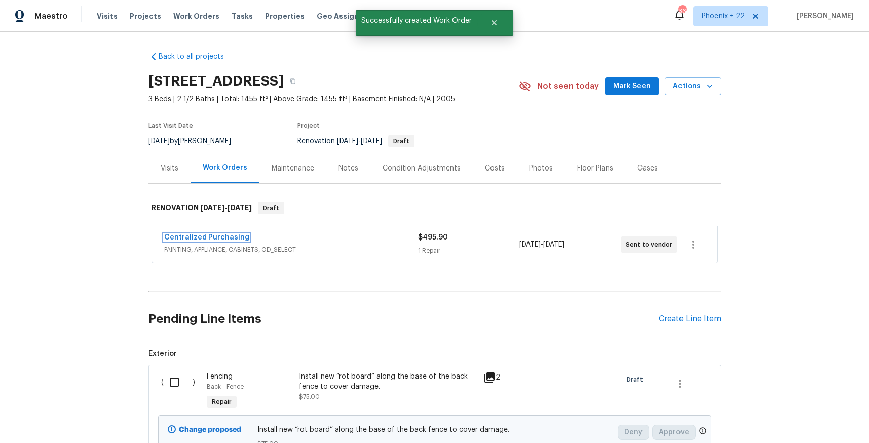
click at [170, 236] on link "Centralized Purchasing" at bounding box center [206, 237] width 85 height 7
